Goal: Communication & Community: Participate in discussion

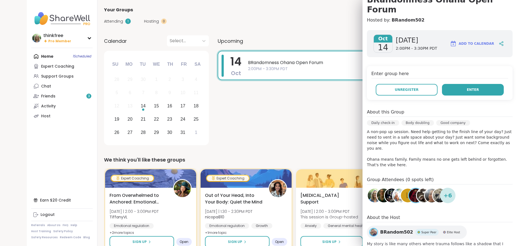
scroll to position [43, 0]
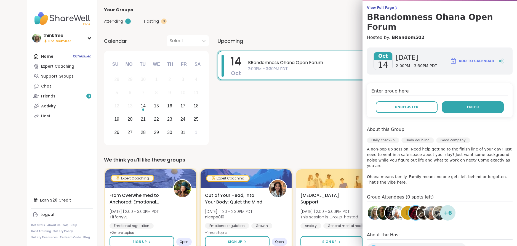
click at [469, 105] on span "Enter" at bounding box center [473, 107] width 12 height 5
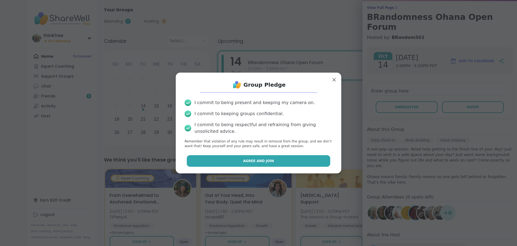
click at [285, 166] on button "Agree and Join" at bounding box center [259, 161] width 144 height 12
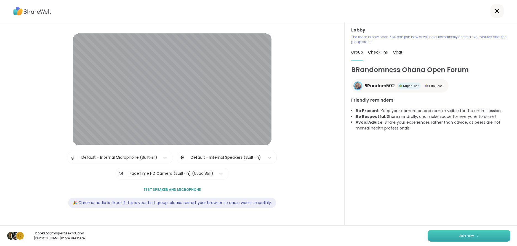
click at [464, 234] on span "Join now" at bounding box center [466, 235] width 15 height 5
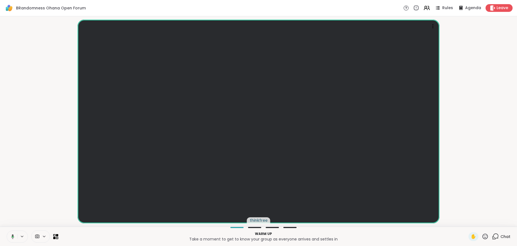
click at [13, 235] on icon at bounding box center [12, 236] width 3 height 5
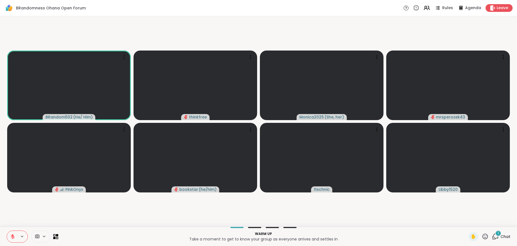
click at [503, 238] on span "Chat" at bounding box center [505, 237] width 10 height 6
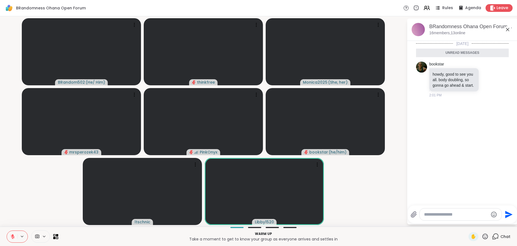
drag, startPoint x: 457, startPoint y: 213, endPoint x: 506, endPoint y: 216, distance: 50.0
click at [457, 213] on textarea "Type your message" at bounding box center [456, 215] width 64 height 6
type textarea "**********"
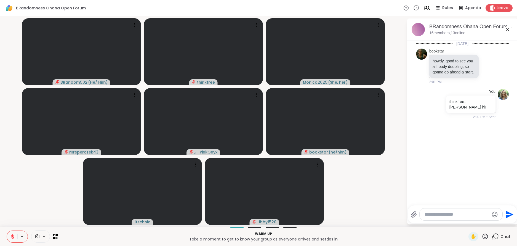
click at [508, 30] on icon at bounding box center [507, 29] width 7 height 7
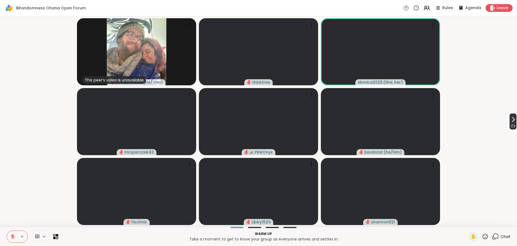
click at [512, 121] on icon at bounding box center [513, 119] width 7 height 7
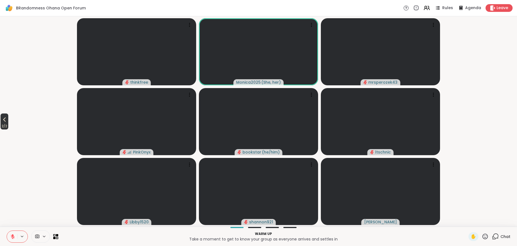
click at [5, 119] on icon at bounding box center [4, 119] width 2 height 4
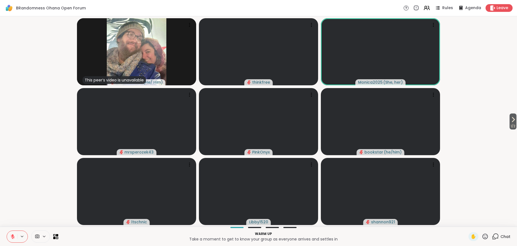
click at [11, 234] on icon at bounding box center [12, 236] width 5 height 5
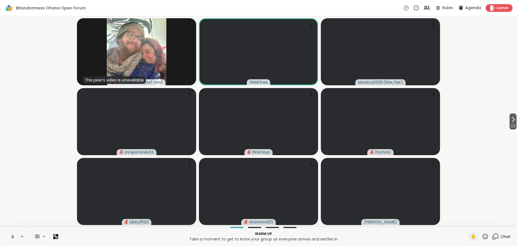
click at [11, 235] on icon at bounding box center [12, 236] width 5 height 5
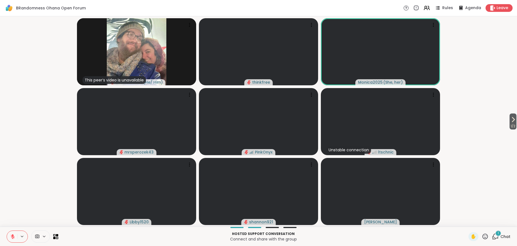
click at [502, 236] on span "Chat" at bounding box center [505, 237] width 10 height 6
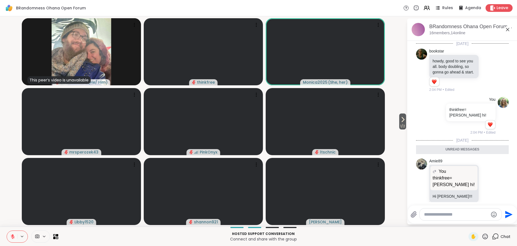
click at [503, 234] on span "Chat" at bounding box center [505, 237] width 10 height 6
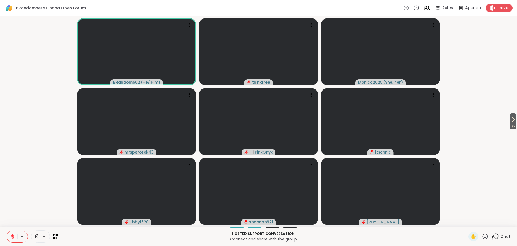
click at [14, 234] on icon at bounding box center [12, 236] width 5 height 5
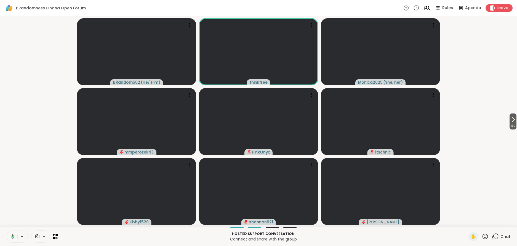
click at [12, 236] on icon at bounding box center [12, 236] width 3 height 5
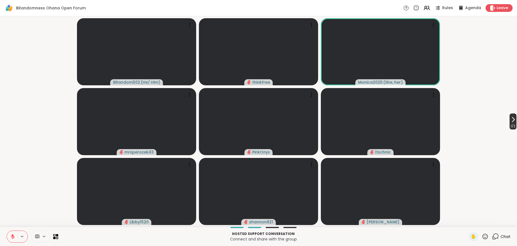
click at [511, 118] on icon at bounding box center [513, 119] width 7 height 7
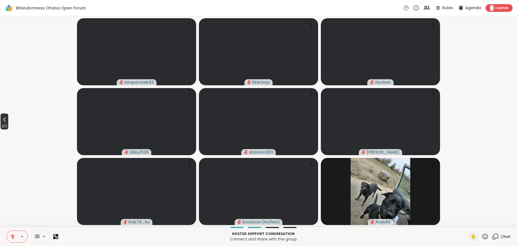
click at [6, 119] on icon at bounding box center [4, 119] width 7 height 7
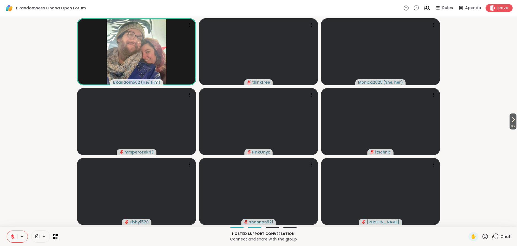
click at [11, 234] on icon at bounding box center [12, 236] width 5 height 5
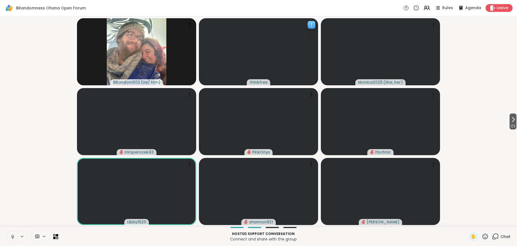
click at [257, 80] on span "thinkfree" at bounding box center [259, 82] width 18 height 6
drag, startPoint x: 247, startPoint y: 81, endPoint x: 259, endPoint y: 81, distance: 12.2
click at [247, 81] on div "thinkfree" at bounding box center [258, 51] width 119 height 67
drag, startPoint x: 10, startPoint y: 237, endPoint x: 6, endPoint y: 238, distance: 4.1
click at [10, 237] on icon at bounding box center [12, 236] width 5 height 5
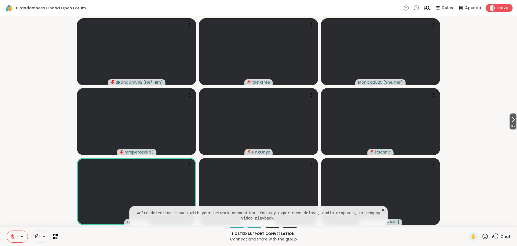
click at [382, 209] on icon at bounding box center [383, 210] width 3 height 3
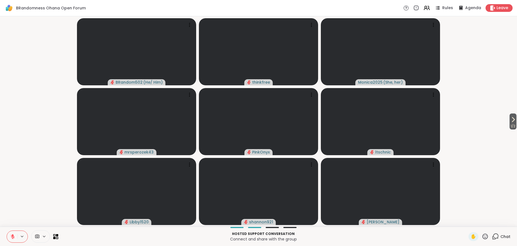
click at [11, 236] on icon at bounding box center [12, 236] width 5 height 5
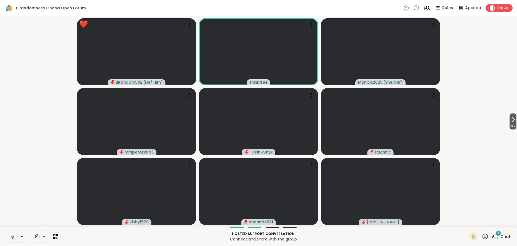
click at [13, 237] on icon at bounding box center [12, 236] width 5 height 5
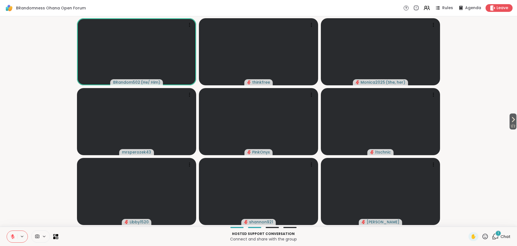
click at [485, 235] on icon at bounding box center [485, 236] width 7 height 7
click at [469, 221] on span "❤️" at bounding box center [469, 221] width 6 height 7
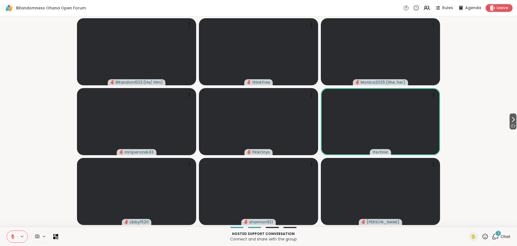
click at [483, 236] on icon at bounding box center [485, 236] width 7 height 7
click at [495, 221] on span "🌟" at bounding box center [493, 221] width 6 height 7
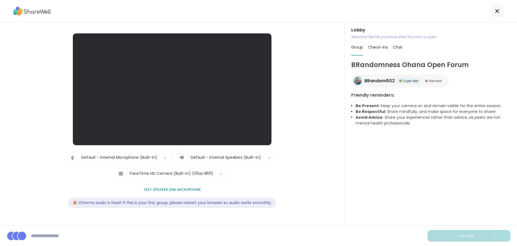
click at [240, 17] on div at bounding box center [258, 11] width 517 height 22
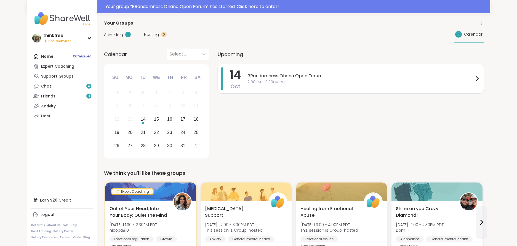
click at [272, 75] on span "BRandomness Ohana Open Forum" at bounding box center [360, 76] width 226 height 7
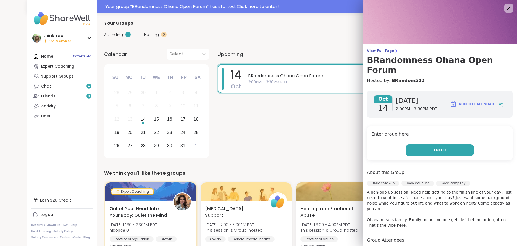
click at [426, 144] on button "Enter" at bounding box center [439, 150] width 68 height 12
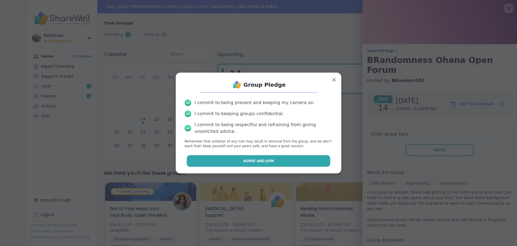
click at [263, 161] on span "Agree and Join" at bounding box center [258, 160] width 31 height 5
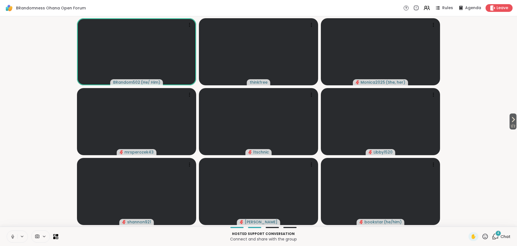
click at [14, 236] on icon at bounding box center [12, 237] width 3 height 2
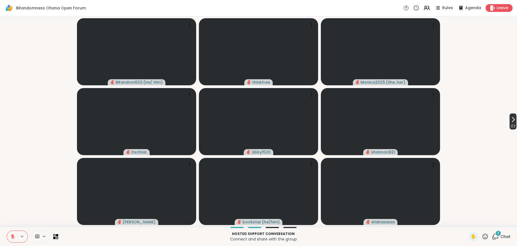
click at [512, 120] on icon at bounding box center [513, 119] width 2 height 4
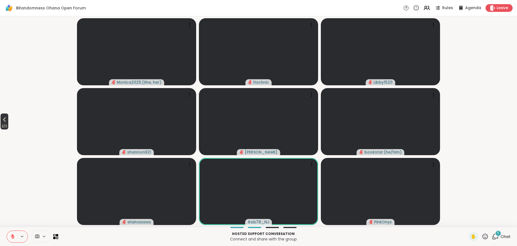
click at [5, 120] on icon at bounding box center [4, 119] width 2 height 4
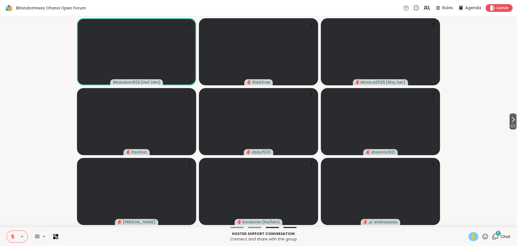
click at [473, 236] on span "✋" at bounding box center [474, 236] width 6 height 7
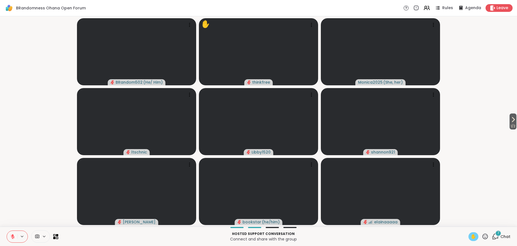
click at [12, 234] on icon at bounding box center [12, 236] width 5 height 5
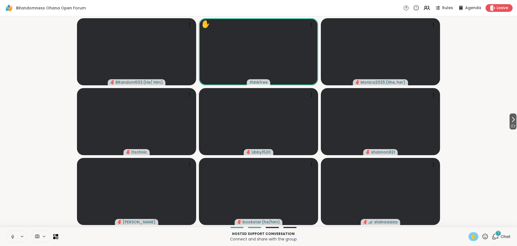
click at [13, 235] on icon at bounding box center [12, 236] width 5 height 5
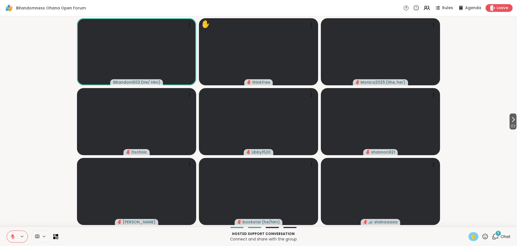
click at [13, 235] on icon at bounding box center [13, 235] width 2 height 2
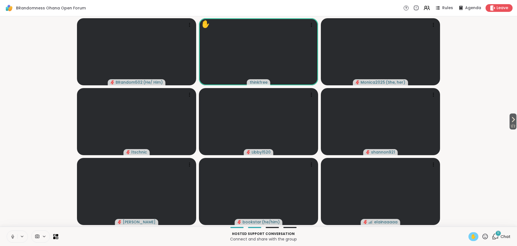
click at [11, 238] on icon at bounding box center [12, 236] width 5 height 5
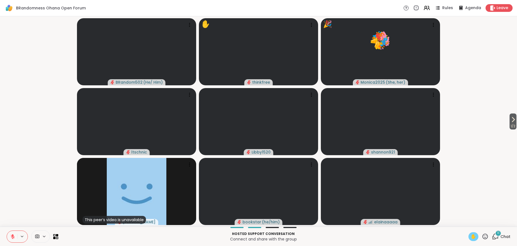
click at [474, 238] on span "✋" at bounding box center [474, 236] width 6 height 7
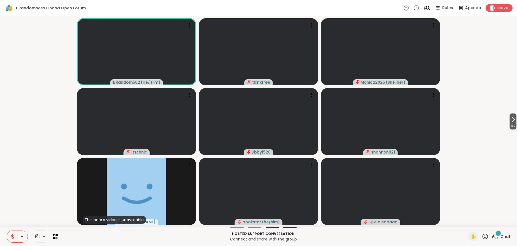
click at [501, 234] on div "11" at bounding box center [498, 233] width 6 height 6
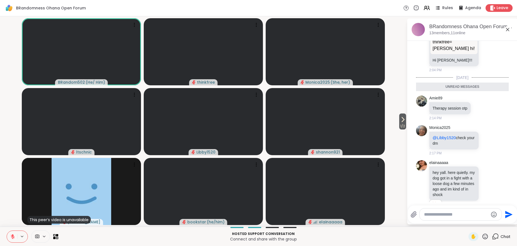
scroll to position [117, 0]
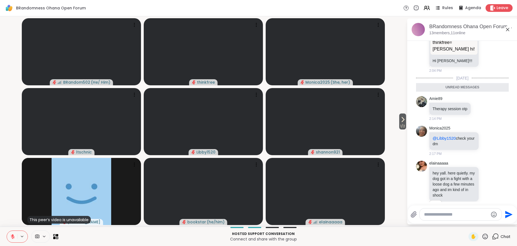
click at [508, 30] on icon at bounding box center [507, 29] width 7 height 7
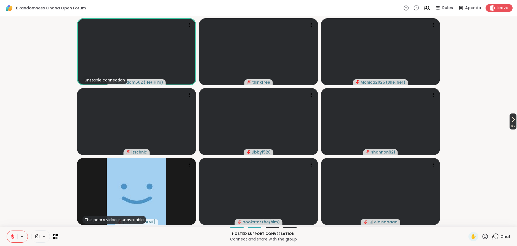
click at [510, 122] on icon at bounding box center [513, 119] width 7 height 7
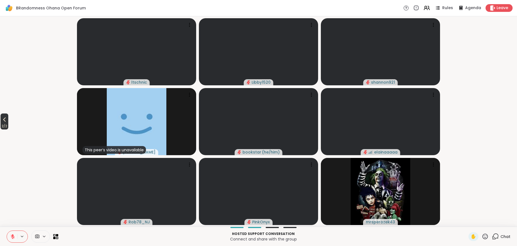
click at [4, 120] on icon at bounding box center [4, 119] width 7 height 7
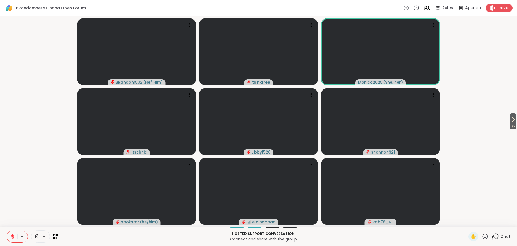
click at [484, 235] on icon at bounding box center [485, 236] width 7 height 7
click at [506, 220] on span "🎉" at bounding box center [506, 221] width 6 height 7
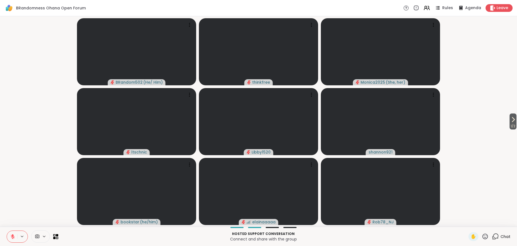
click at [484, 236] on icon at bounding box center [485, 236] width 6 height 6
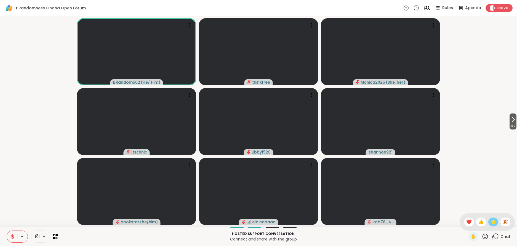
click at [494, 221] on span "🌟" at bounding box center [493, 221] width 6 height 7
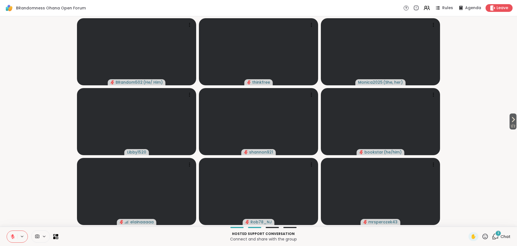
click at [505, 236] on span "Chat" at bounding box center [505, 237] width 10 height 6
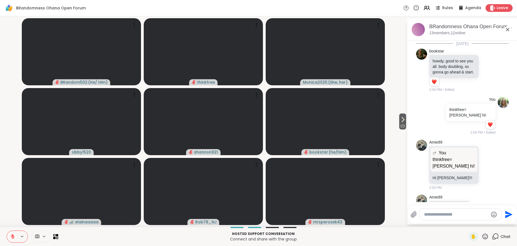
scroll to position [679, 0]
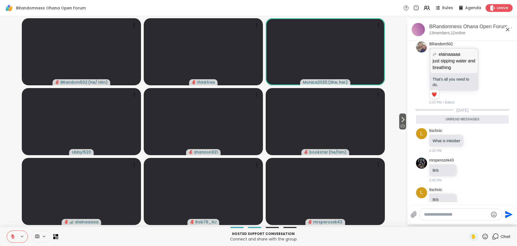
click at [505, 236] on span "Chat" at bounding box center [505, 237] width 10 height 6
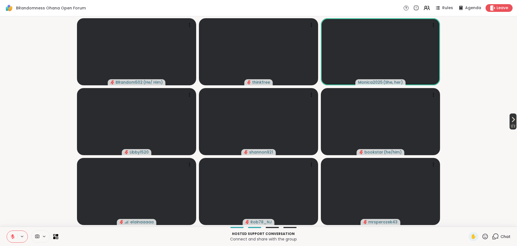
click at [512, 118] on icon at bounding box center [513, 119] width 7 height 7
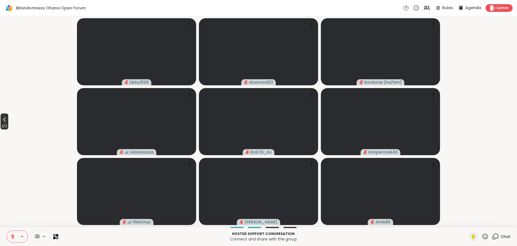
click at [4, 119] on icon at bounding box center [4, 119] width 7 height 7
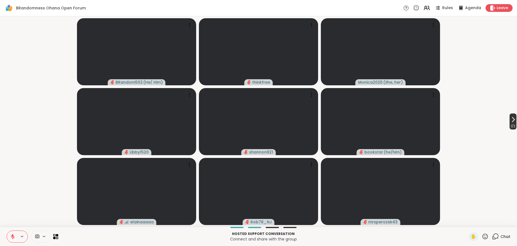
click at [511, 119] on icon at bounding box center [513, 119] width 7 height 7
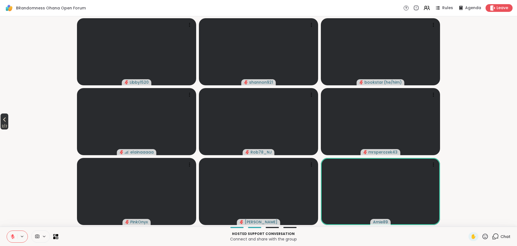
click at [4, 117] on icon at bounding box center [4, 119] width 7 height 7
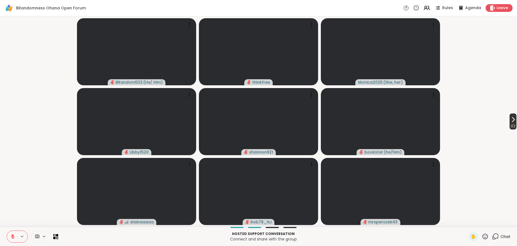
click at [511, 119] on icon at bounding box center [513, 119] width 7 height 7
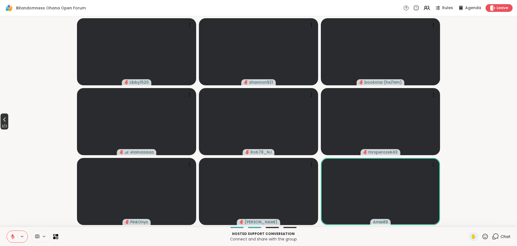
click at [6, 119] on icon at bounding box center [4, 119] width 7 height 7
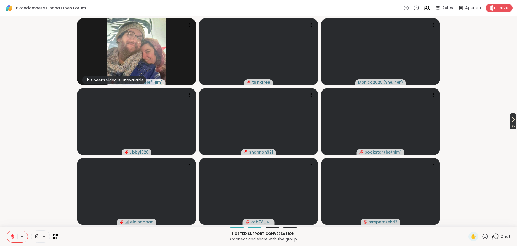
click at [510, 122] on icon at bounding box center [513, 119] width 7 height 7
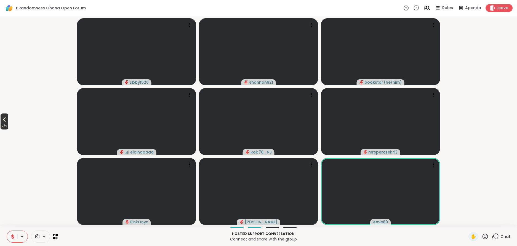
click at [4, 119] on icon at bounding box center [4, 119] width 2 height 4
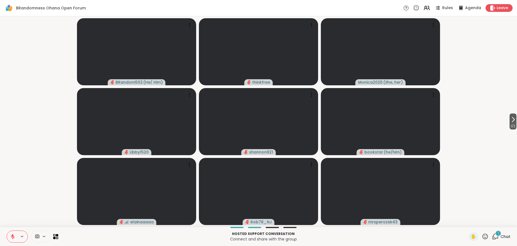
click at [503, 235] on span "Chat" at bounding box center [505, 237] width 10 height 6
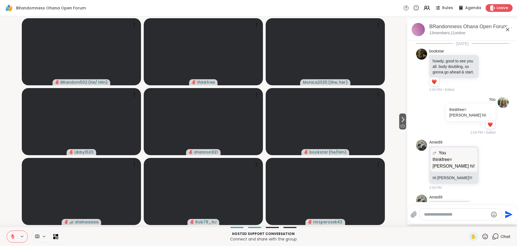
scroll to position [709, 0]
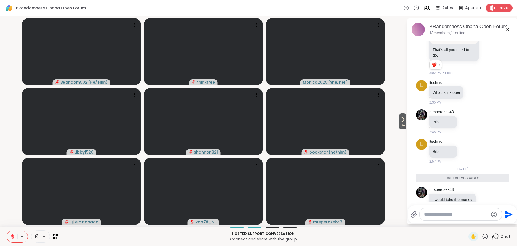
click at [505, 236] on span "Chat" at bounding box center [505, 237] width 10 height 6
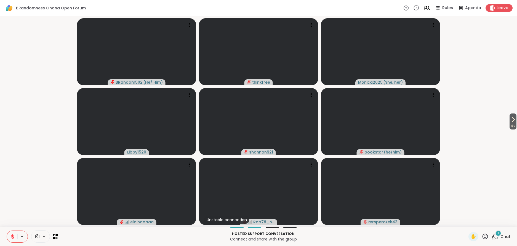
click at [500, 235] on div "1" at bounding box center [498, 233] width 6 height 6
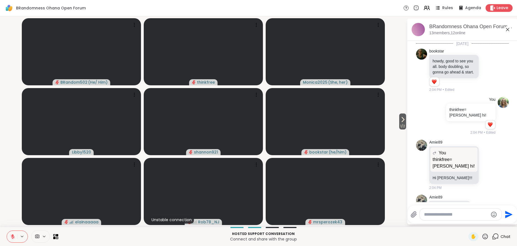
scroll to position [744, 0]
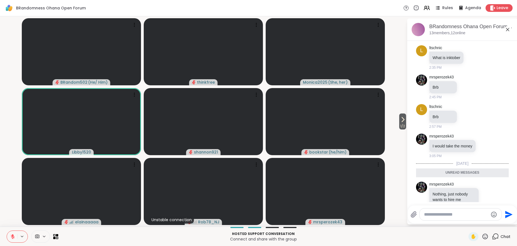
click at [504, 235] on span "Chat" at bounding box center [505, 237] width 10 height 6
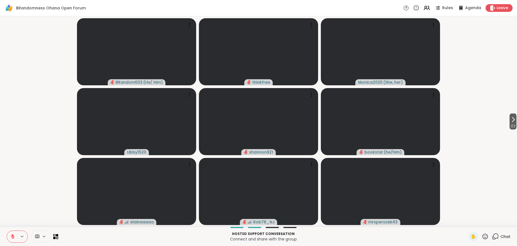
click at [14, 234] on icon at bounding box center [12, 236] width 5 height 5
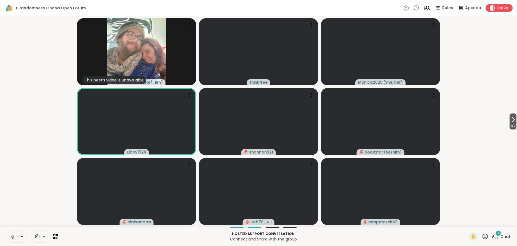
click at [13, 234] on icon at bounding box center [12, 236] width 5 height 5
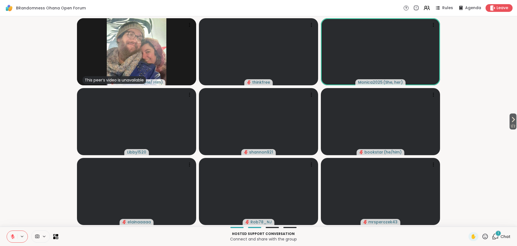
click at [502, 234] on span "Chat" at bounding box center [505, 237] width 10 height 6
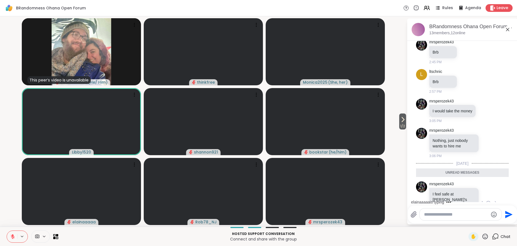
scroll to position [787, 0]
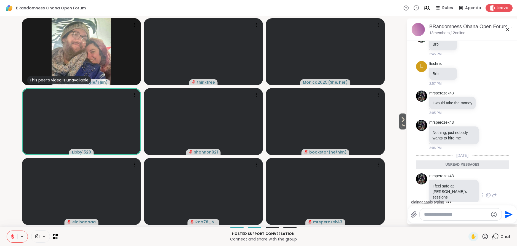
click at [487, 192] on icon at bounding box center [488, 195] width 5 height 6
click at [432, 184] on div "Select Reaction: Thumbs up" at bounding box center [432, 186] width 5 height 5
click at [507, 236] on span "Chat" at bounding box center [505, 237] width 10 height 6
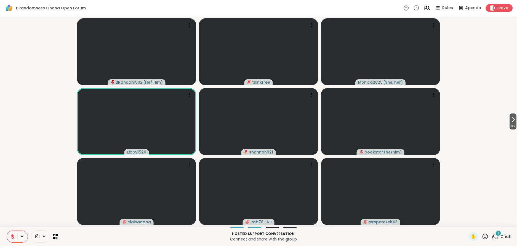
click at [499, 236] on div "1" at bounding box center [498, 233] width 6 height 6
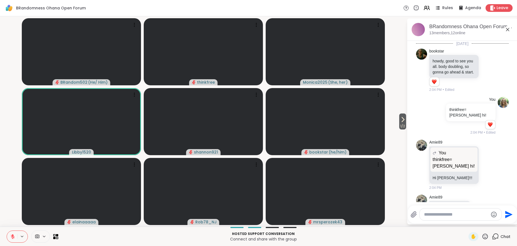
scroll to position [841, 0]
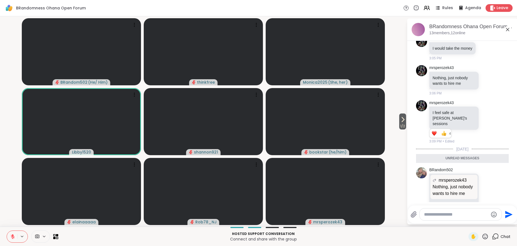
click at [500, 235] on div "Chat" at bounding box center [501, 236] width 18 height 9
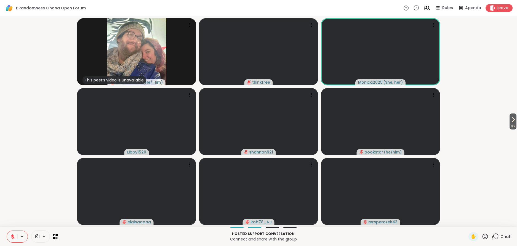
drag, startPoint x: 10, startPoint y: 237, endPoint x: 14, endPoint y: 241, distance: 5.3
click at [10, 237] on icon at bounding box center [12, 236] width 5 height 5
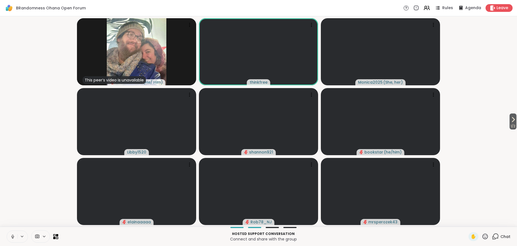
click at [14, 235] on icon at bounding box center [12, 236] width 5 height 5
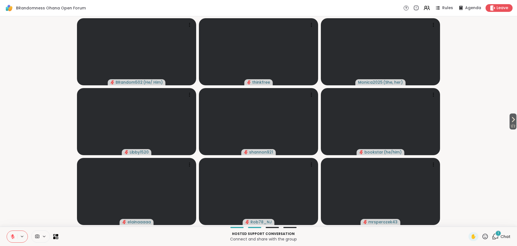
click at [484, 236] on icon at bounding box center [485, 236] width 7 height 7
click at [491, 222] on span "🌟" at bounding box center [493, 221] width 6 height 7
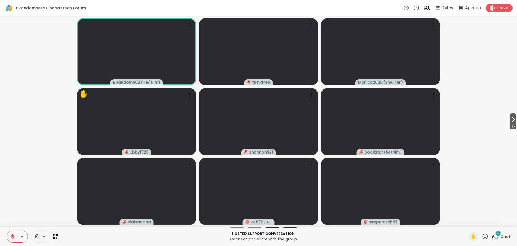
click at [501, 234] on div "2" at bounding box center [498, 233] width 6 height 6
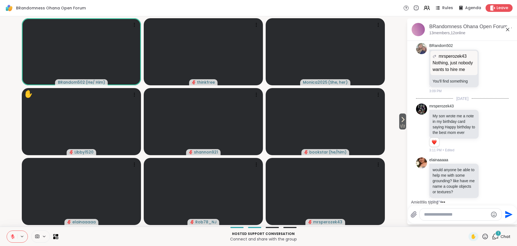
scroll to position [995, 0]
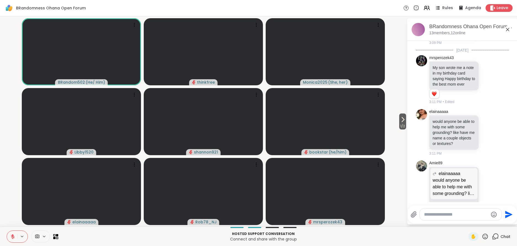
click at [505, 236] on span "Chat" at bounding box center [505, 237] width 10 height 6
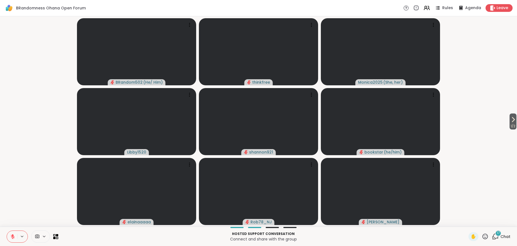
drag, startPoint x: 12, startPoint y: 234, endPoint x: 4, endPoint y: 234, distance: 8.0
click at [12, 234] on icon at bounding box center [13, 235] width 2 height 2
click at [11, 236] on icon at bounding box center [12, 236] width 5 height 5
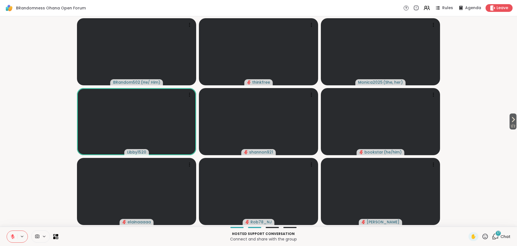
click at [12, 235] on icon at bounding box center [13, 235] width 2 height 2
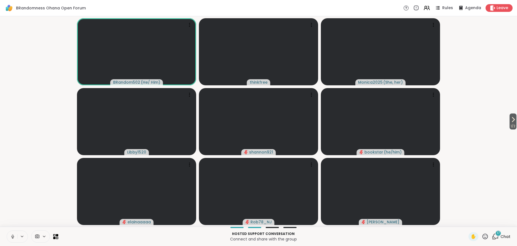
click at [12, 235] on icon at bounding box center [12, 235] width 1 height 2
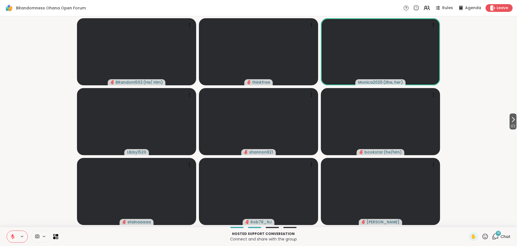
click at [502, 235] on span "Chat" at bounding box center [505, 237] width 10 height 6
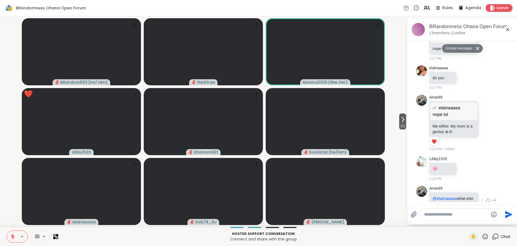
scroll to position [1776, 0]
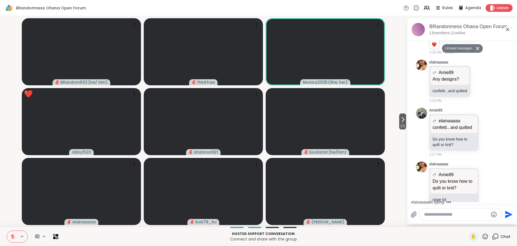
click at [503, 236] on span "Chat" at bounding box center [505, 237] width 10 height 6
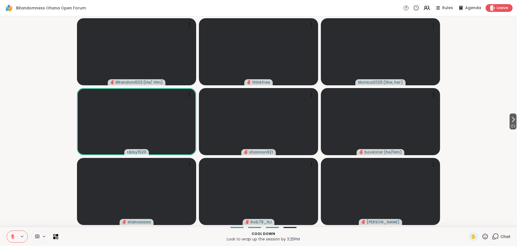
click at [12, 235] on icon at bounding box center [13, 235] width 2 height 2
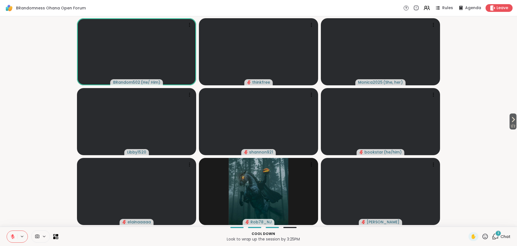
click at [500, 234] on div "3" at bounding box center [498, 233] width 6 height 6
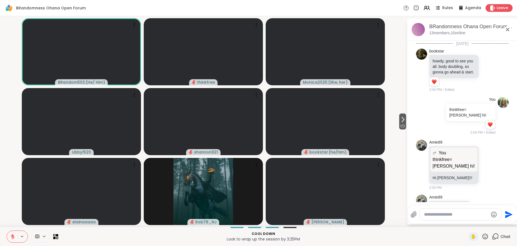
scroll to position [2091, 0]
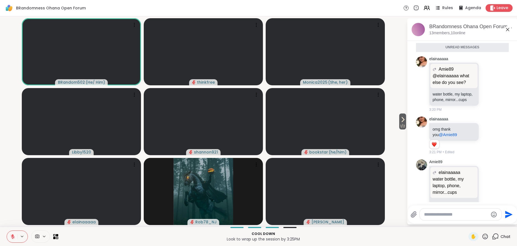
click at [508, 29] on icon at bounding box center [507, 29] width 7 height 7
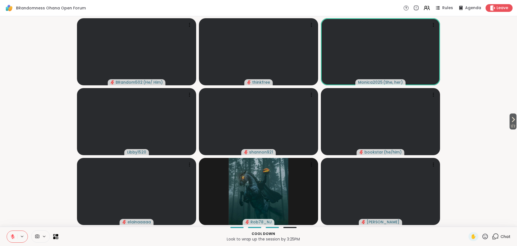
click at [12, 236] on icon at bounding box center [12, 236] width 5 height 5
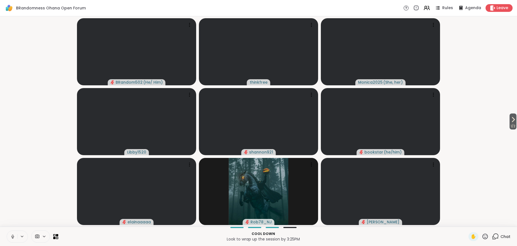
click at [12, 236] on icon at bounding box center [12, 235] width 1 height 2
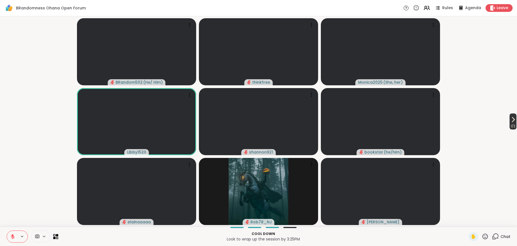
click at [511, 120] on icon at bounding box center [513, 119] width 7 height 7
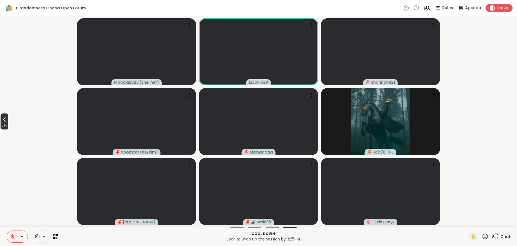
click at [4, 121] on icon at bounding box center [4, 119] width 7 height 7
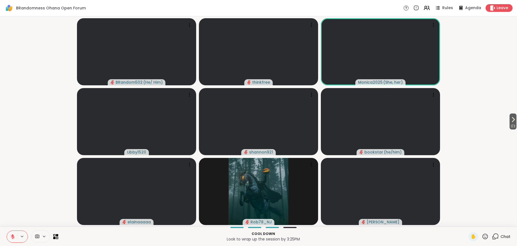
click at [13, 237] on icon at bounding box center [12, 236] width 5 height 5
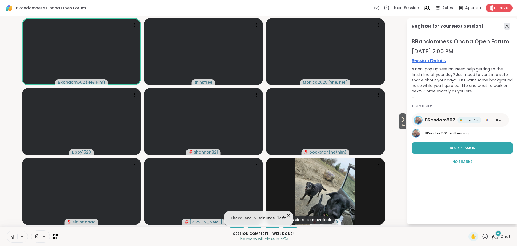
click at [508, 25] on icon at bounding box center [507, 26] width 7 height 7
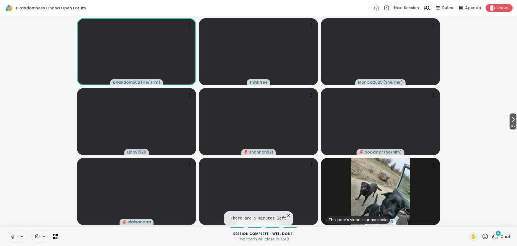
click at [502, 235] on span "Chat" at bounding box center [505, 237] width 10 height 6
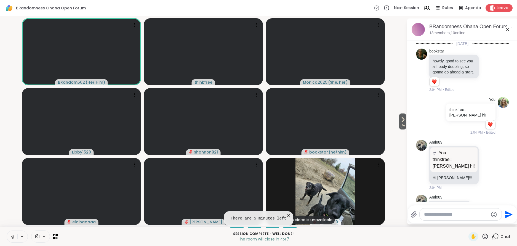
scroll to position [2260, 0]
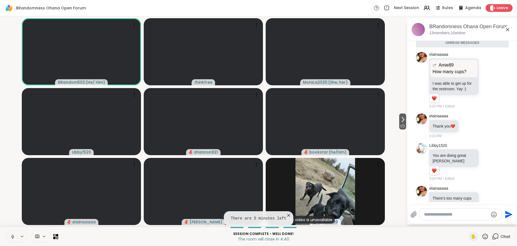
click at [460, 215] on textarea "Type your message" at bounding box center [456, 215] width 64 height 6
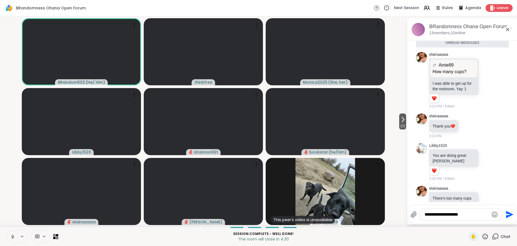
type textarea "**********"
click at [495, 212] on icon "Emoji picker" at bounding box center [495, 214] width 6 height 6
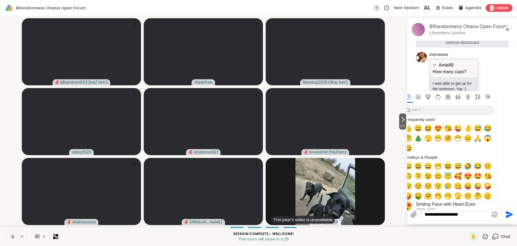
click at [469, 177] on span "😍" at bounding box center [468, 176] width 8 height 8
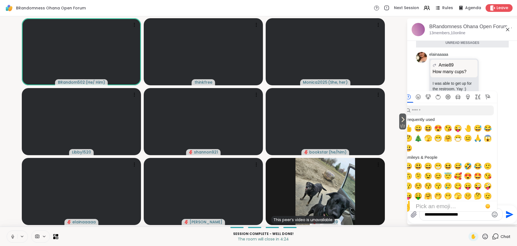
click at [478, 216] on textarea "**********" at bounding box center [457, 215] width 64 height 6
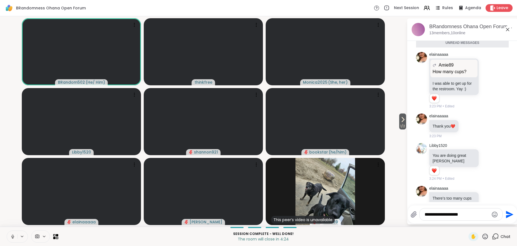
click at [507, 213] on icon "Send" at bounding box center [509, 213] width 7 height 7
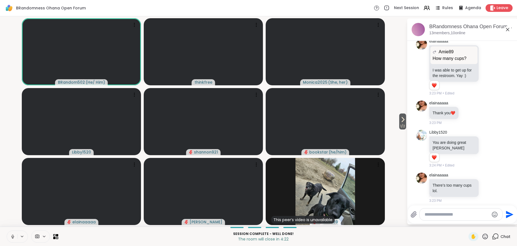
scroll to position [2276, 0]
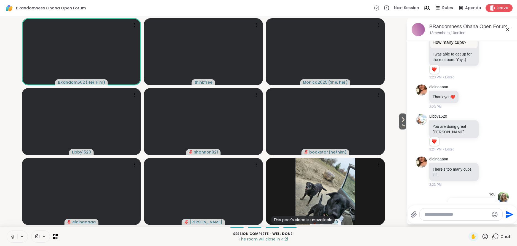
click at [508, 29] on icon at bounding box center [507, 29] width 3 height 3
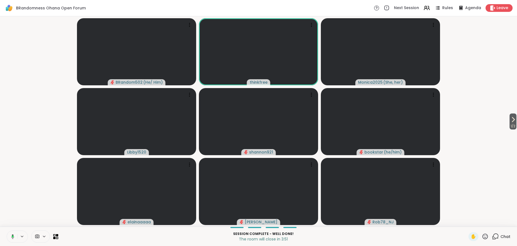
click at [12, 235] on icon at bounding box center [13, 236] width 2 height 2
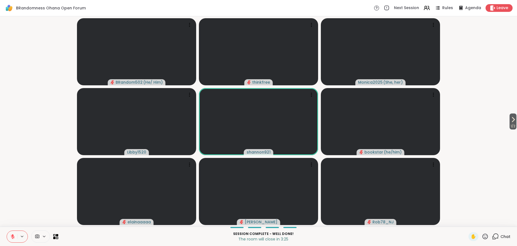
click at [485, 237] on icon at bounding box center [485, 236] width 7 height 7
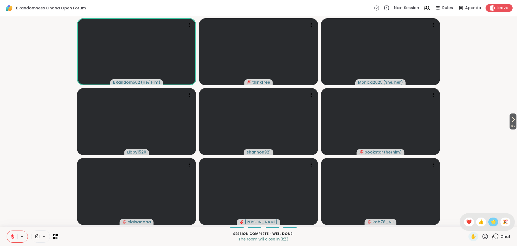
click at [493, 222] on span "🌟" at bounding box center [493, 221] width 6 height 7
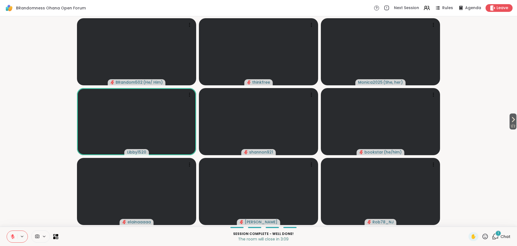
click at [502, 234] on span "Chat" at bounding box center [505, 237] width 10 height 6
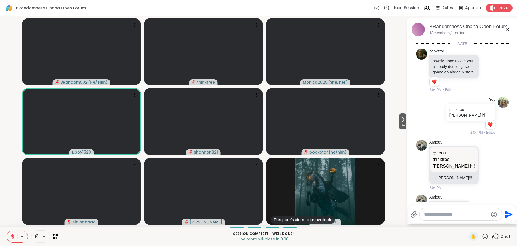
scroll to position [2406, 0]
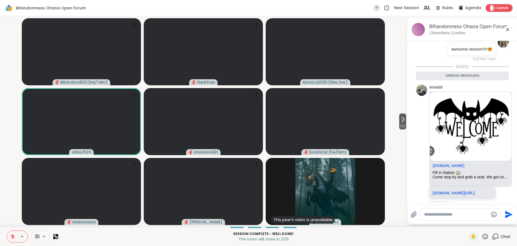
click at [503, 235] on span "Chat" at bounding box center [505, 237] width 10 height 6
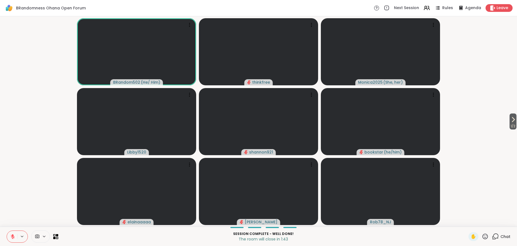
click at [11, 234] on icon at bounding box center [12, 236] width 5 height 5
click at [12, 235] on icon at bounding box center [12, 235] width 1 height 2
click at [485, 235] on icon at bounding box center [485, 236] width 7 height 7
click at [468, 221] on span "❤️" at bounding box center [469, 221] width 6 height 7
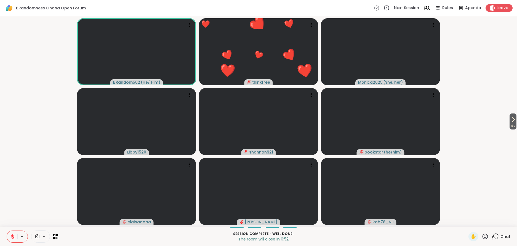
click at [485, 235] on icon at bounding box center [485, 236] width 7 height 7
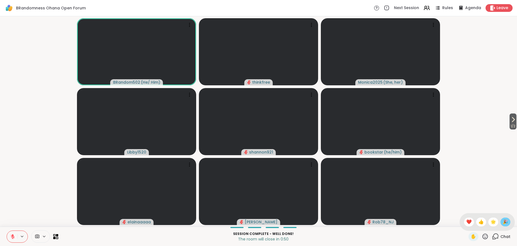
click at [506, 221] on span "🎉" at bounding box center [506, 221] width 6 height 7
click at [485, 236] on icon at bounding box center [485, 236] width 7 height 7
click at [494, 222] on span "🌟" at bounding box center [493, 221] width 6 height 7
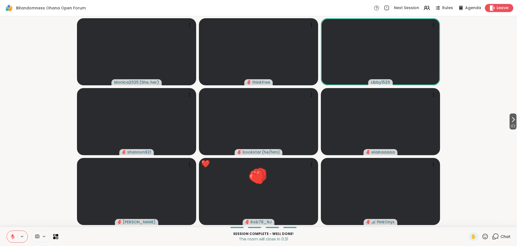
click at [500, 8] on span "Leave" at bounding box center [503, 8] width 12 height 6
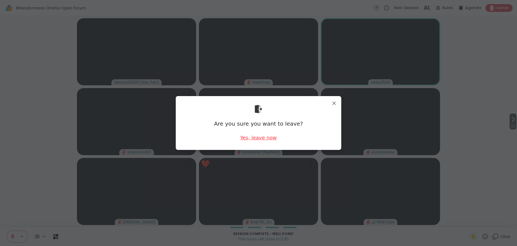
click at [257, 139] on div "Yes, leave now" at bounding box center [258, 137] width 36 height 7
